Goal: Task Accomplishment & Management: Use online tool/utility

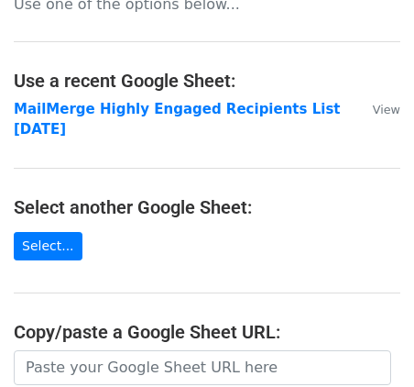
scroll to position [59, 0]
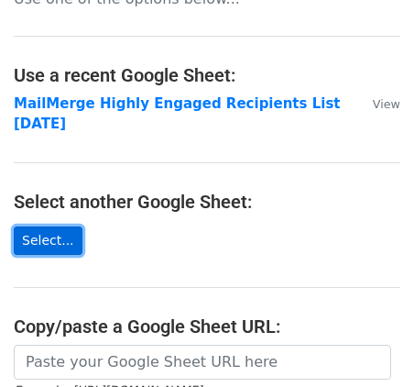
click at [54, 234] on link "Select..." at bounding box center [48, 240] width 69 height 28
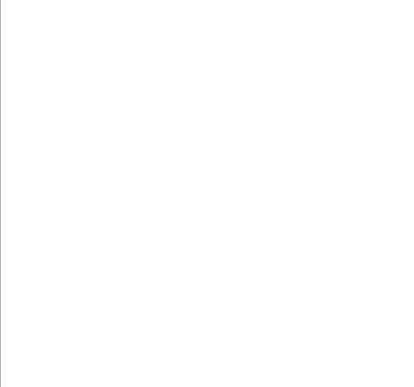
scroll to position [0, 0]
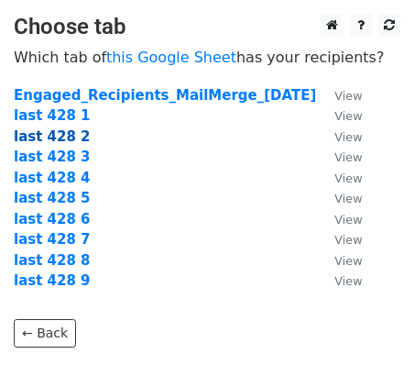
click at [65, 133] on strong "last 428 2" at bounding box center [52, 136] width 77 height 17
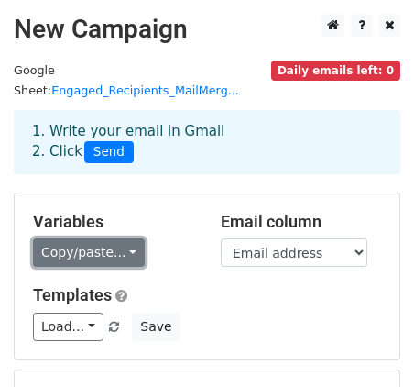
click at [131, 238] on link "Copy/paste..." at bounding box center [89, 252] width 112 height 28
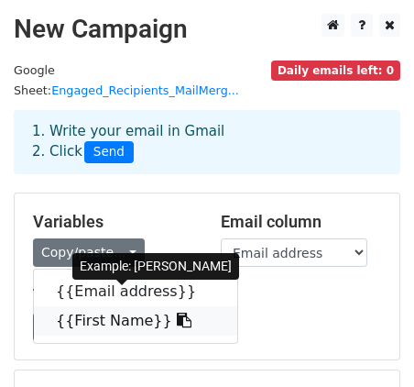
click at [124, 306] on link "{{First Name}}" at bounding box center [136, 320] width 204 height 29
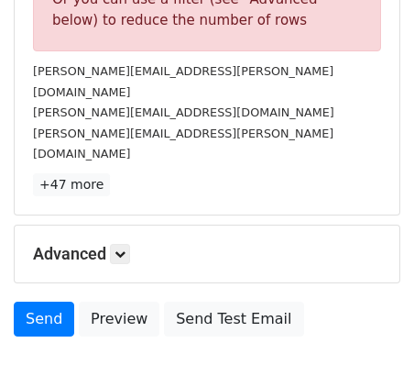
scroll to position [795, 0]
